Goal: Navigation & Orientation: Find specific page/section

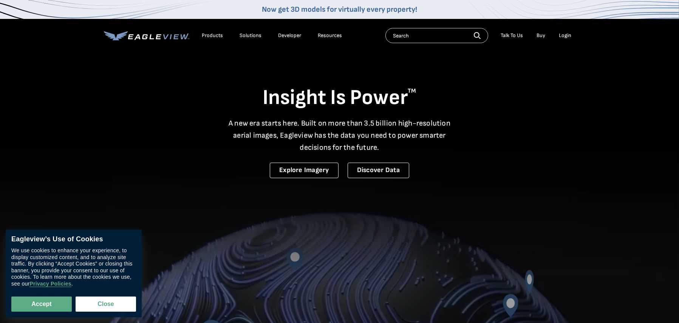
click at [561, 34] on div "Login" at bounding box center [565, 35] width 12 height 7
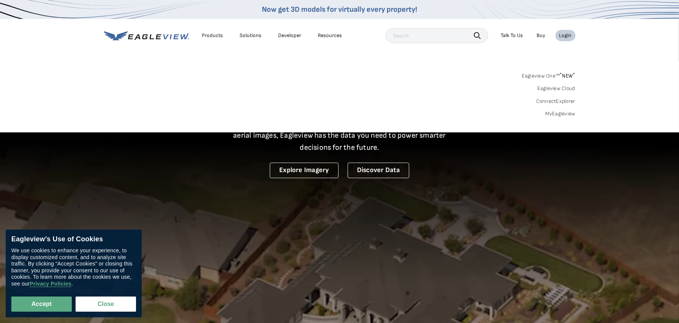
click at [414, 35] on input "text" at bounding box center [436, 35] width 103 height 15
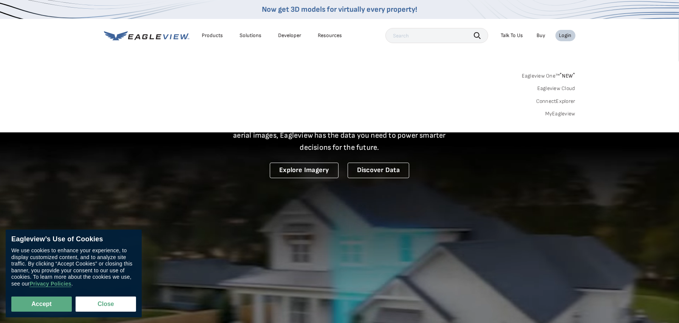
click at [411, 36] on input "text" at bounding box center [436, 35] width 103 height 15
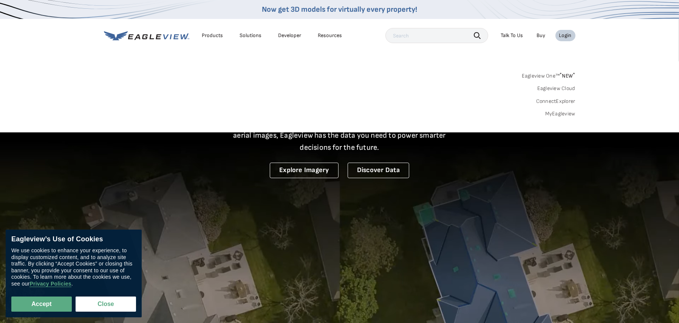
click at [563, 34] on div "Login" at bounding box center [565, 35] width 12 height 7
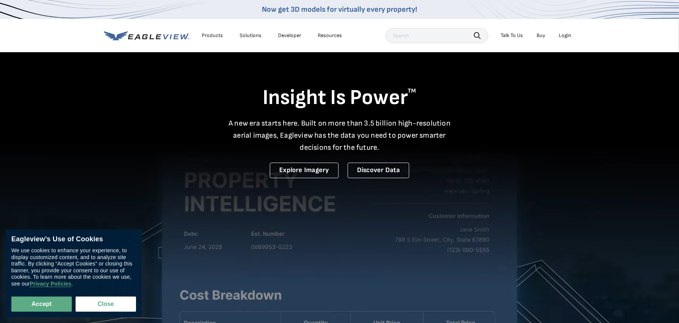
click at [564, 32] on div "Login" at bounding box center [565, 35] width 12 height 7
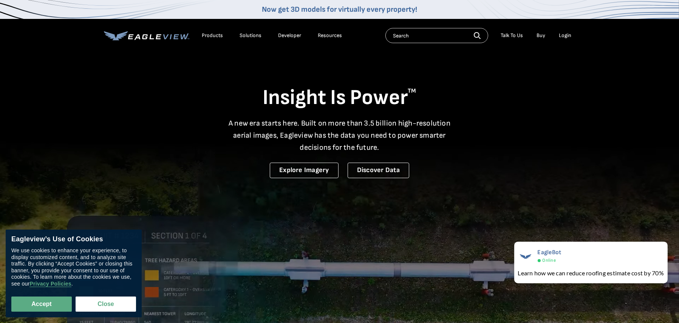
click at [148, 36] on icon at bounding box center [146, 35] width 85 height 9
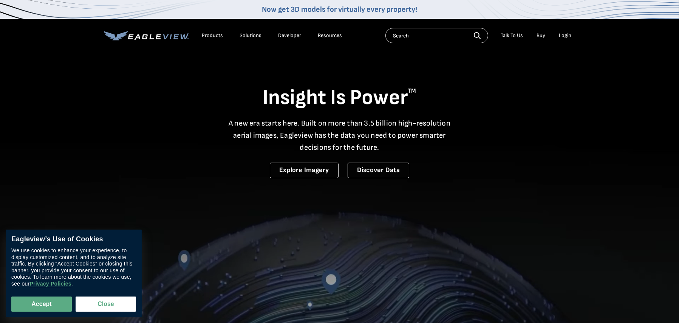
click at [564, 35] on div "Login" at bounding box center [565, 35] width 12 height 7
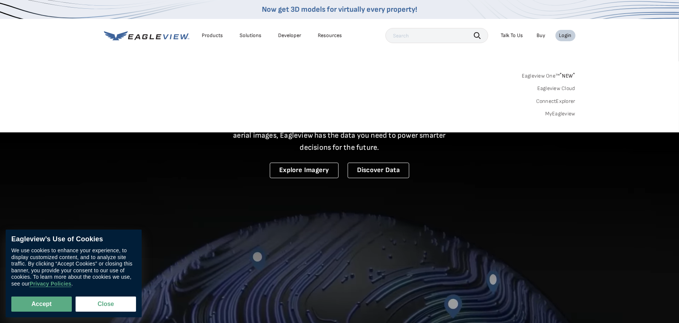
click at [550, 76] on link "Eagleview One™ * NEW *" at bounding box center [549, 74] width 54 height 9
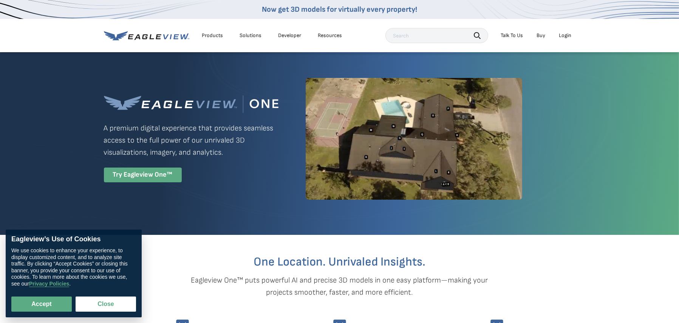
click at [146, 175] on div "Try Eagleview One™" at bounding box center [143, 174] width 78 height 15
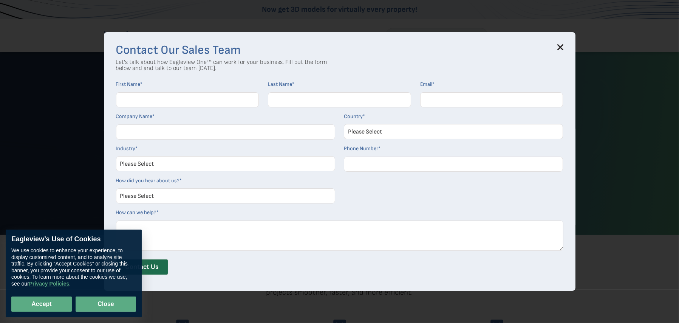
click at [94, 296] on button "Close" at bounding box center [106, 303] width 60 height 15
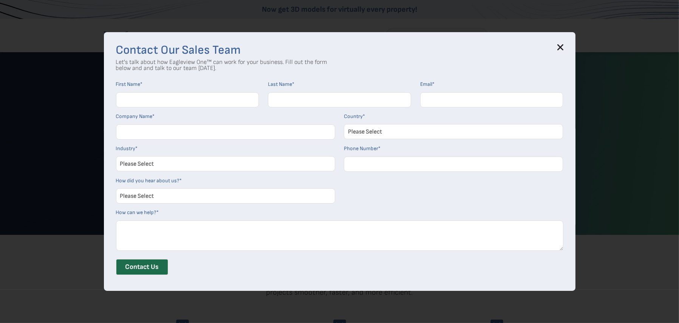
click at [563, 47] on icon at bounding box center [560, 47] width 5 height 5
